Goal: Task Accomplishment & Management: Use online tool/utility

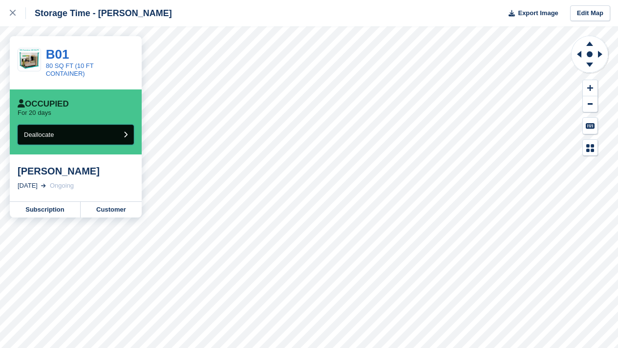
click at [108, 133] on button "Deallocate" at bounding box center [76, 135] width 116 height 20
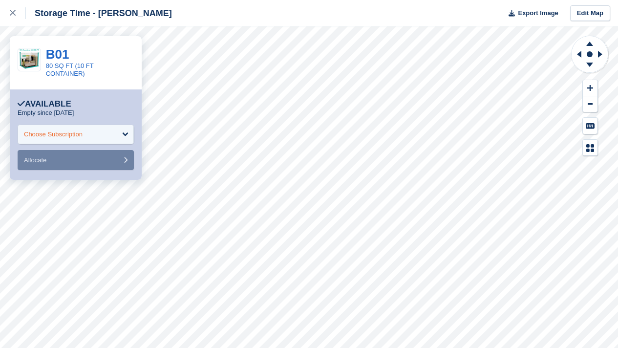
click at [98, 130] on div "Choose Subscription" at bounding box center [76, 135] width 116 height 20
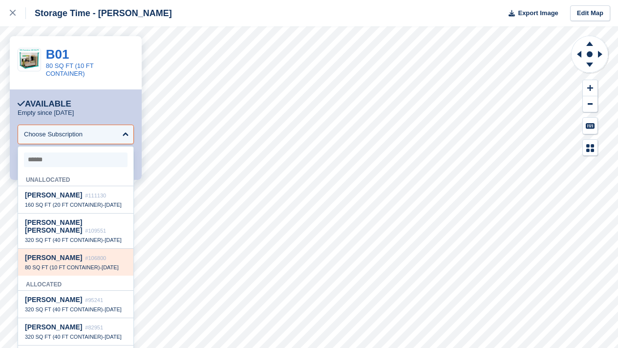
click at [72, 262] on div "[PERSON_NAME] #106800" at bounding box center [76, 258] width 102 height 8
select select "******"
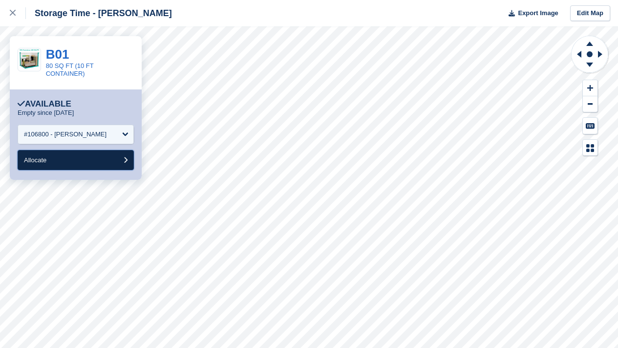
click at [84, 158] on button "Allocate" at bounding box center [76, 160] width 116 height 20
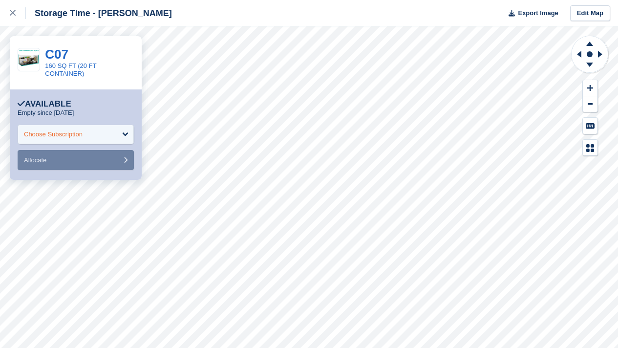
click at [97, 133] on div "Choose Subscription" at bounding box center [76, 135] width 116 height 20
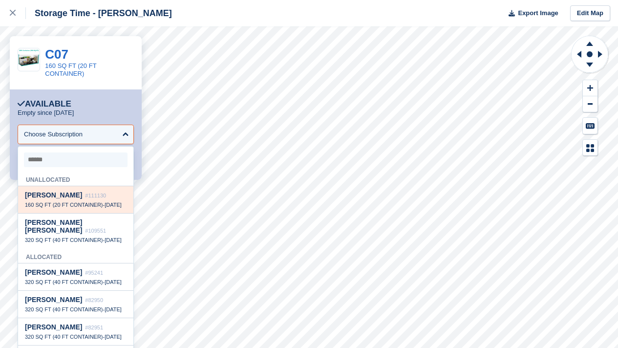
click at [71, 208] on div "160 SQ FT (20 FT CONTAINER) - [DATE]" at bounding box center [76, 204] width 102 height 7
select select "******"
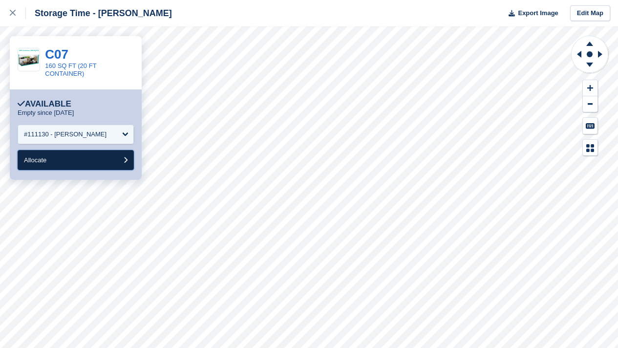
click at [70, 159] on button "Allocate" at bounding box center [76, 160] width 116 height 20
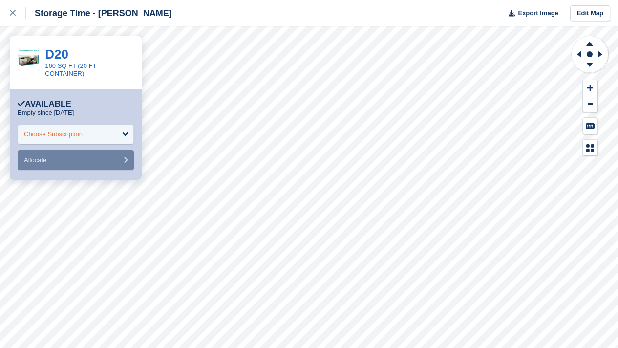
click at [124, 140] on div "Choose Subscription" at bounding box center [76, 135] width 116 height 20
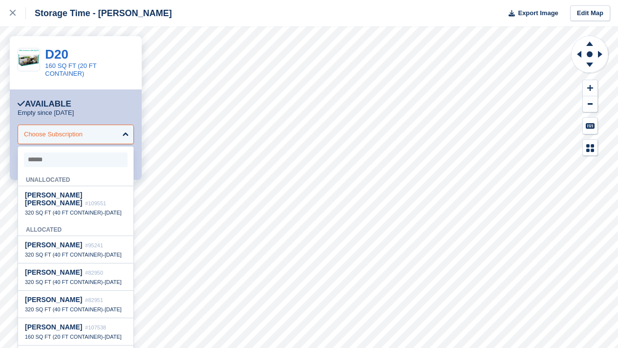
click at [122, 139] on div "Choose Subscription" at bounding box center [76, 135] width 116 height 20
